Goal: Information Seeking & Learning: Learn about a topic

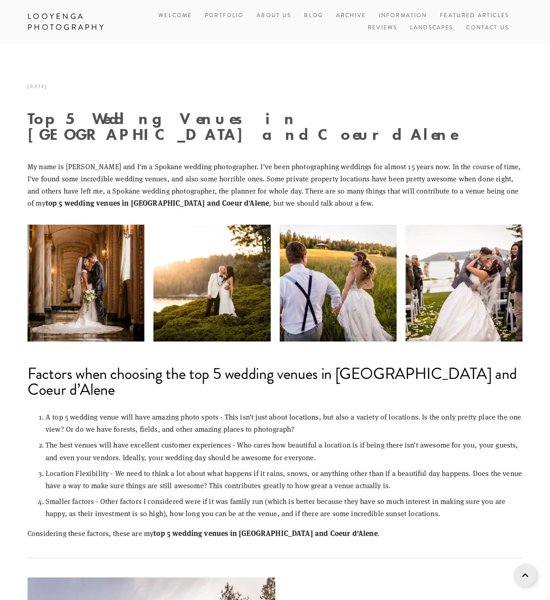
scroll to position [1279, 0]
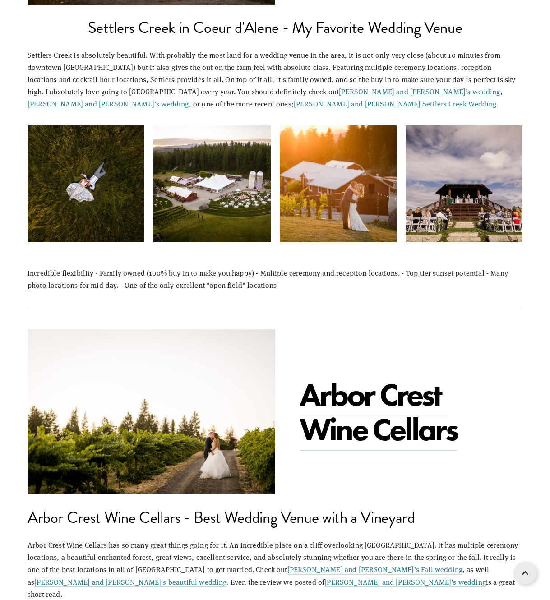
click at [527, 571] on icon at bounding box center [525, 573] width 6 height 23
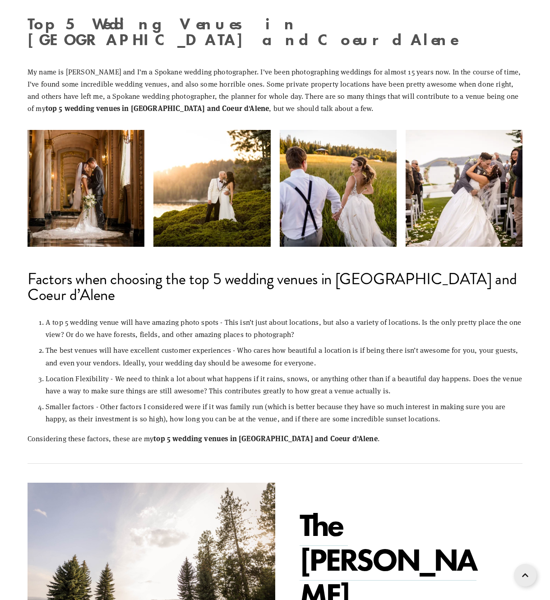
scroll to position [0, 0]
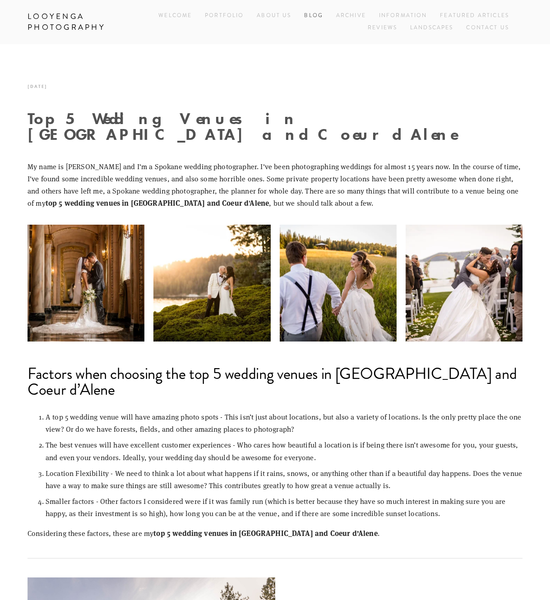
click at [315, 15] on link "Blog" at bounding box center [313, 16] width 19 height 12
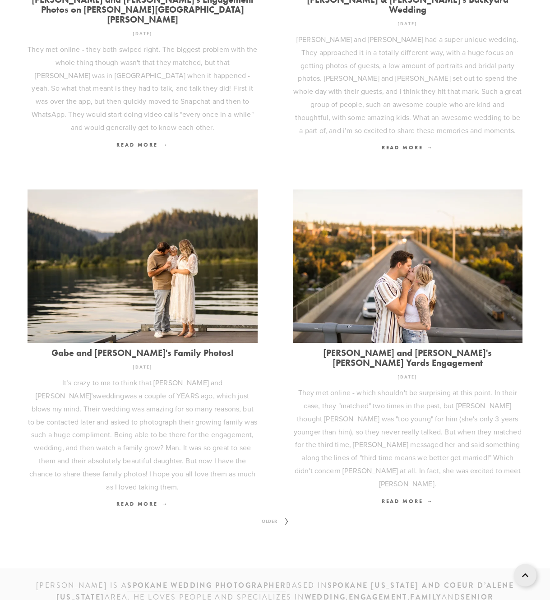
scroll to position [837, 0]
click at [283, 515] on icon at bounding box center [286, 522] width 11 height 14
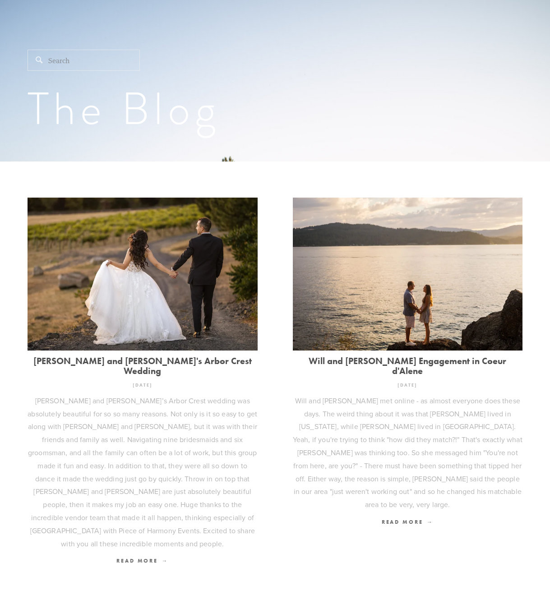
scroll to position [122, 0]
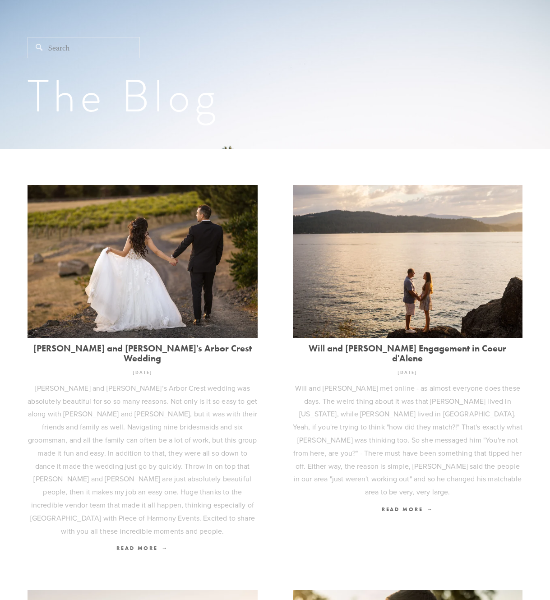
click at [179, 344] on link "[PERSON_NAME] and [PERSON_NAME]'s Arbor Crest Wedding" at bounding box center [143, 353] width 230 height 20
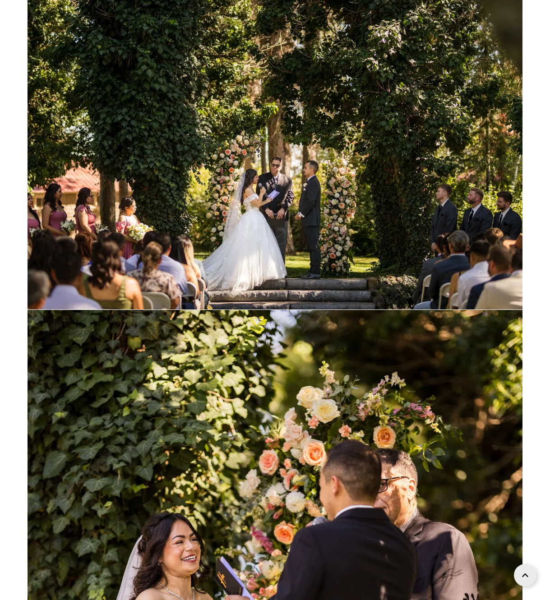
scroll to position [32744, 0]
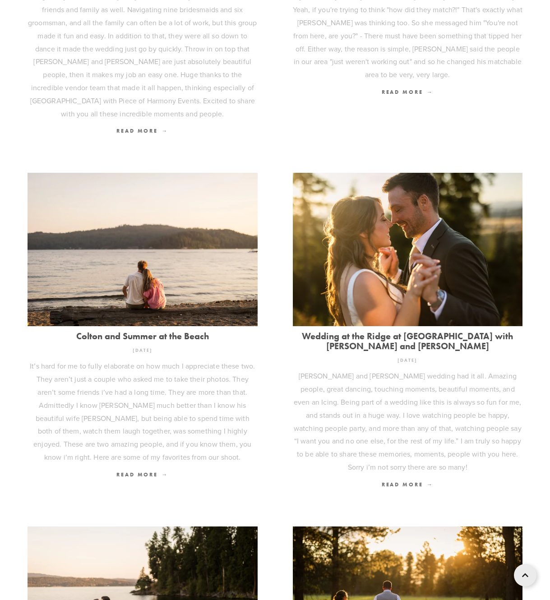
scroll to position [547, 0]
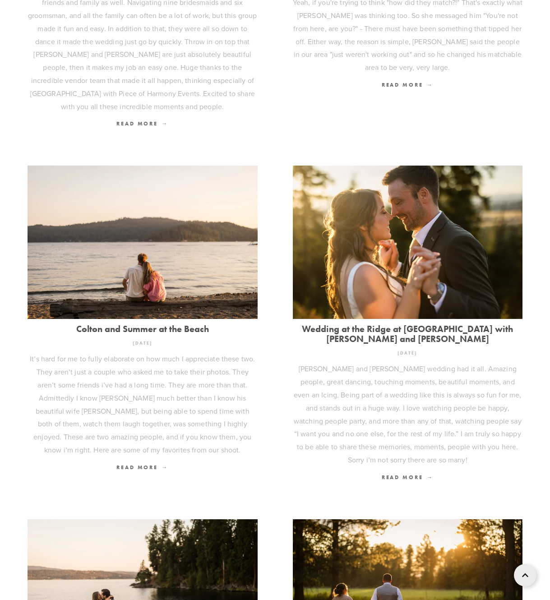
click at [375, 324] on link "Wedding at the Ridge at [GEOGRAPHIC_DATA] with [PERSON_NAME] and [PERSON_NAME]" at bounding box center [408, 334] width 230 height 20
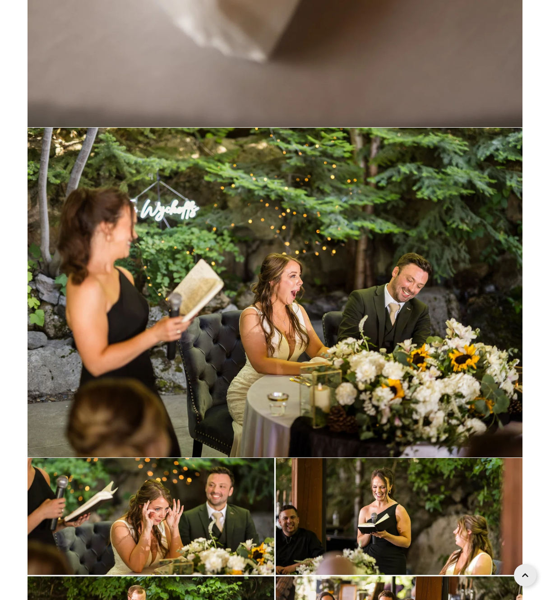
scroll to position [43468, 0]
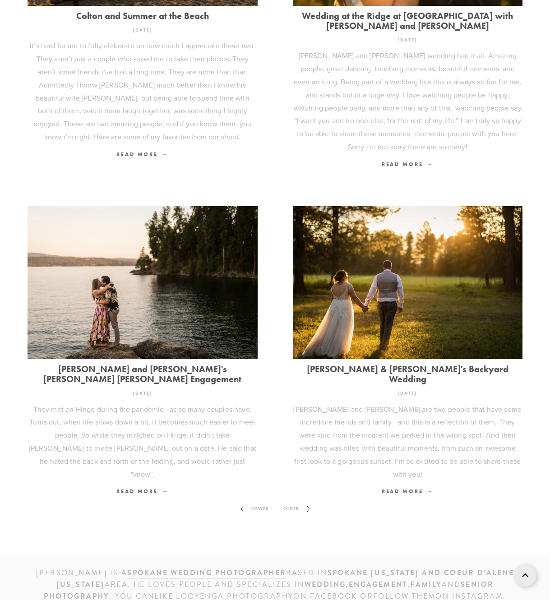
scroll to position [857, 0]
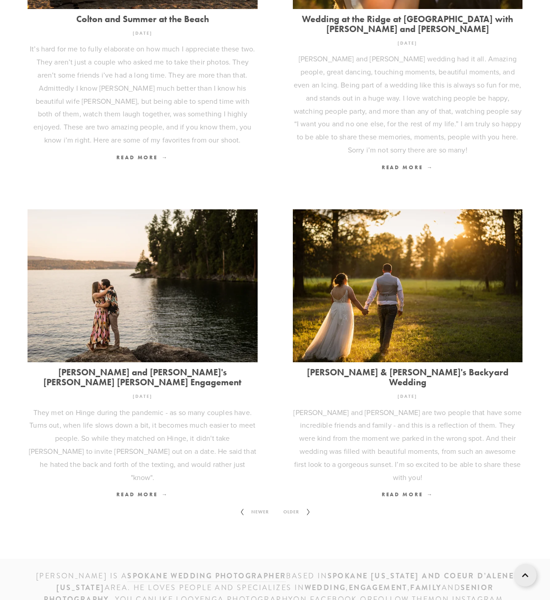
click at [303, 505] on icon at bounding box center [308, 512] width 11 height 14
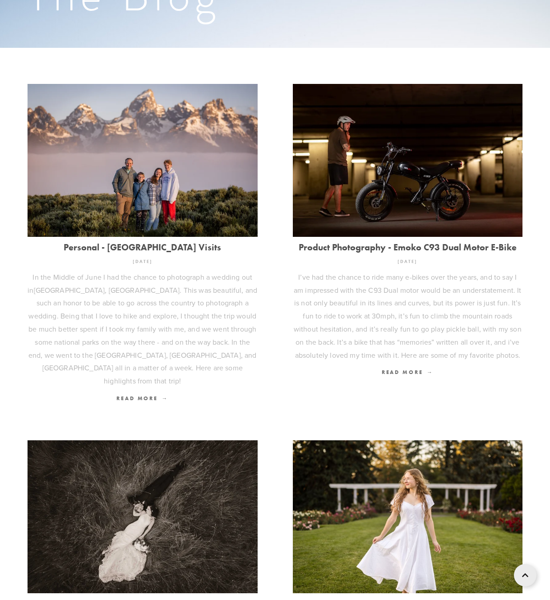
scroll to position [179, 0]
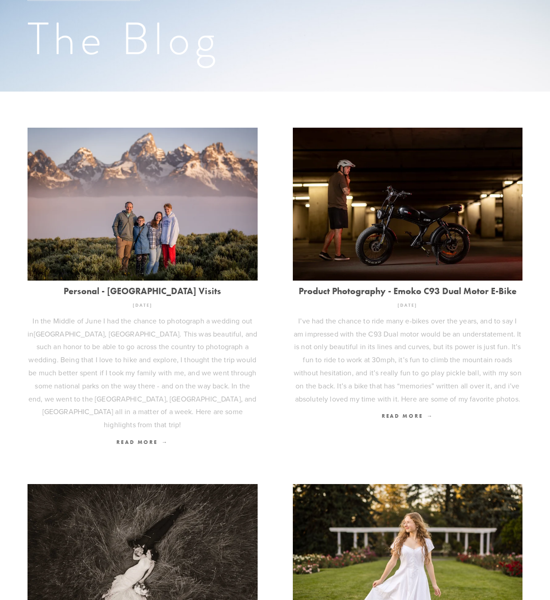
click at [320, 290] on link "Product Photography - Emoko C93 Dual Motor E-Bike" at bounding box center [408, 291] width 230 height 10
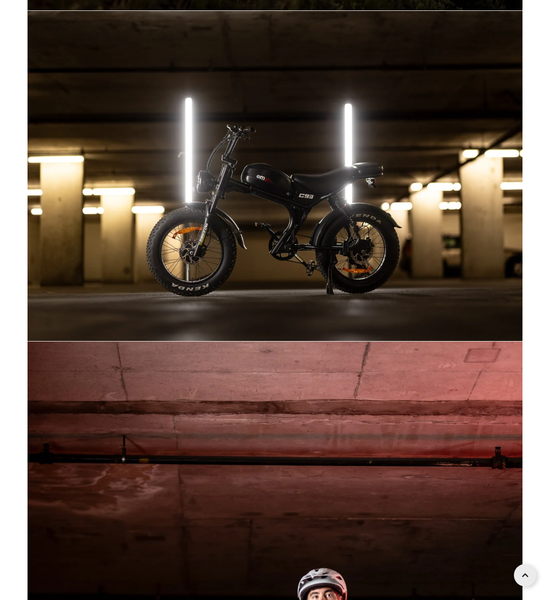
scroll to position [7326, 0]
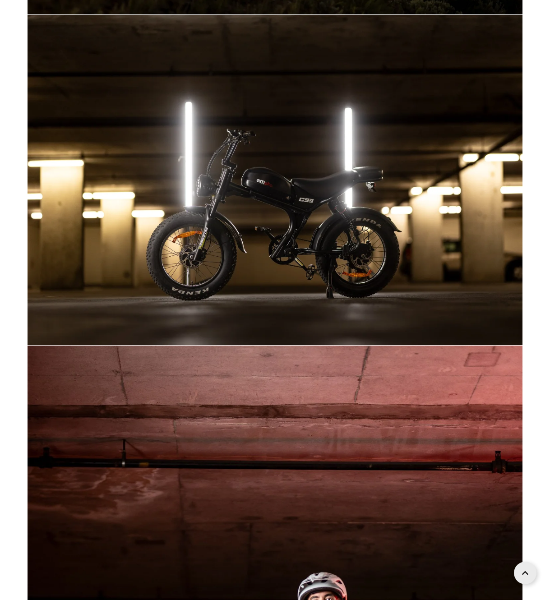
click at [525, 578] on icon at bounding box center [525, 573] width 6 height 23
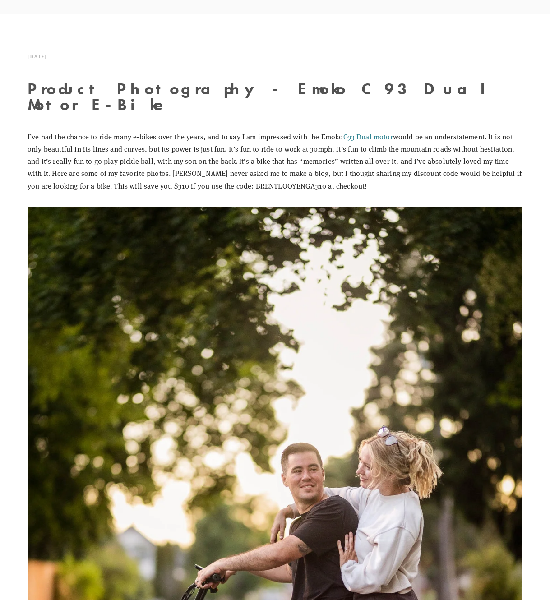
scroll to position [31, 0]
